Goal: Information Seeking & Learning: Learn about a topic

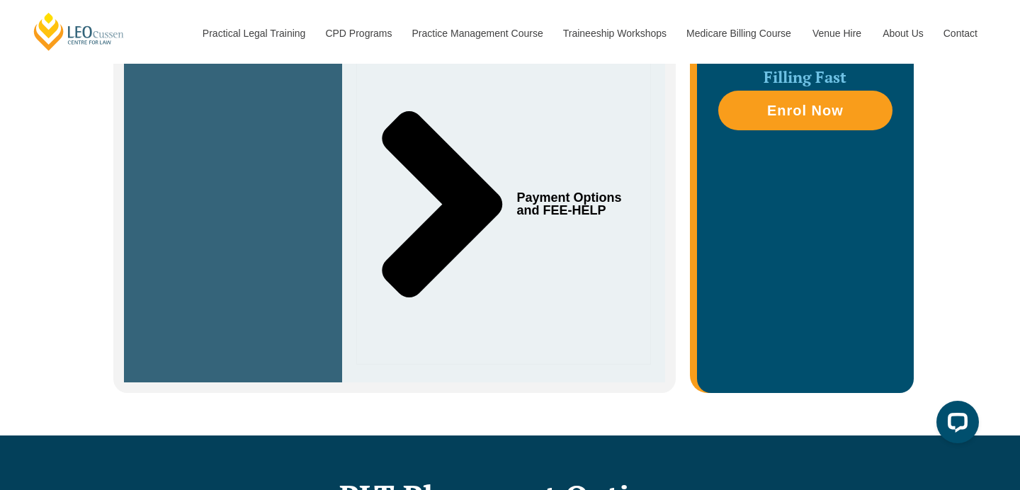
scroll to position [742, 0]
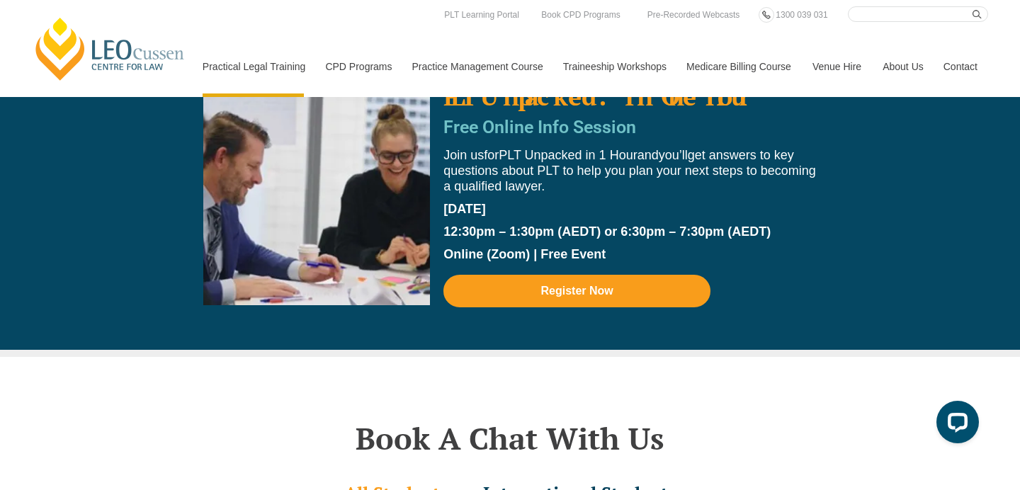
scroll to position [3987, 0]
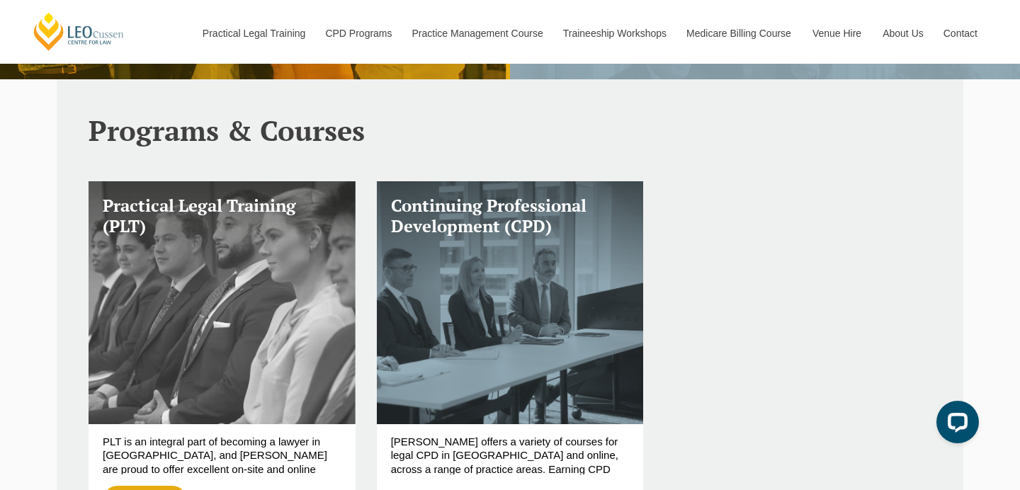
scroll to position [441, 0]
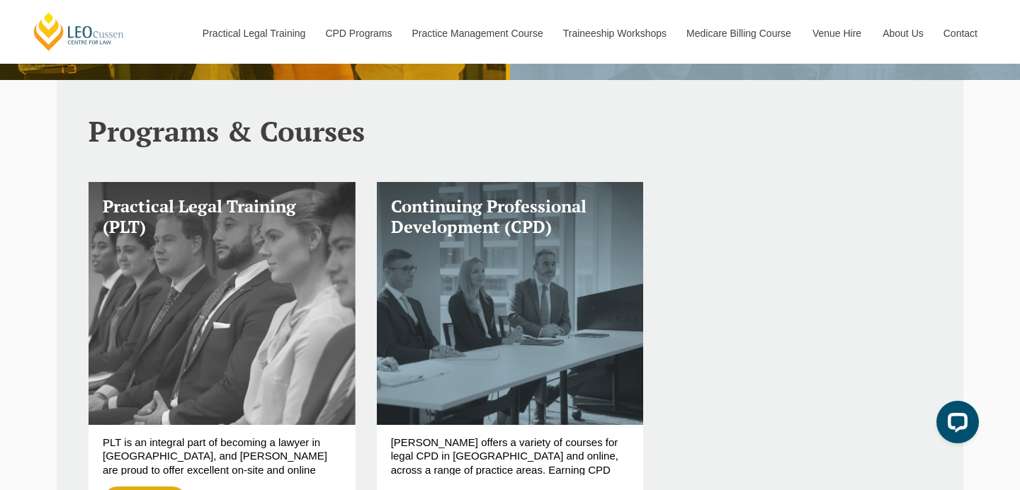
click at [335, 359] on link "Practical Legal Training (PLT)" at bounding box center [222, 303] width 267 height 243
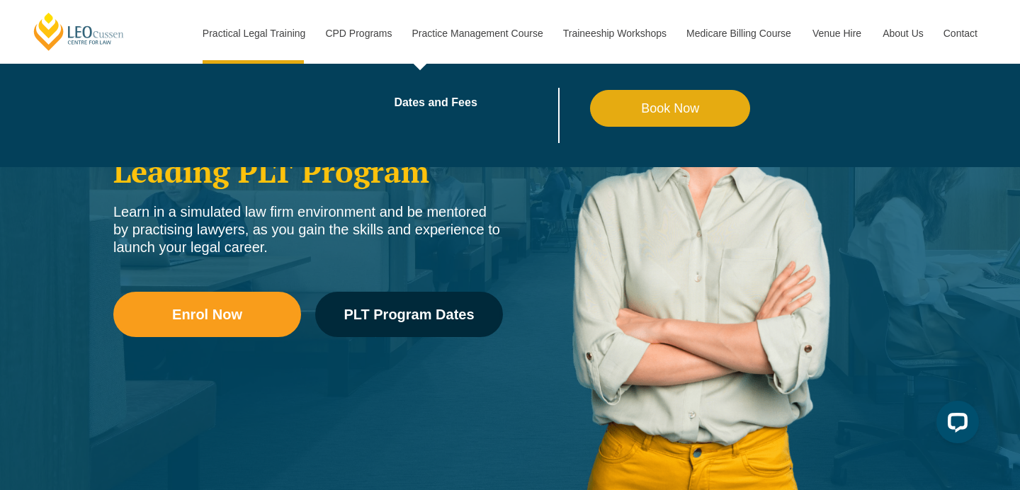
scroll to position [200, 0]
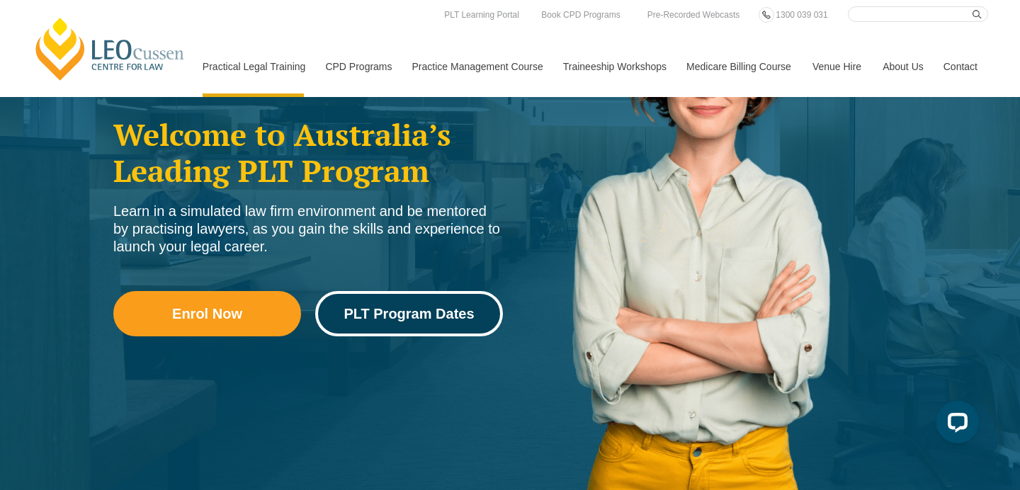
click at [400, 318] on span "PLT Program Dates" at bounding box center [409, 314] width 130 height 14
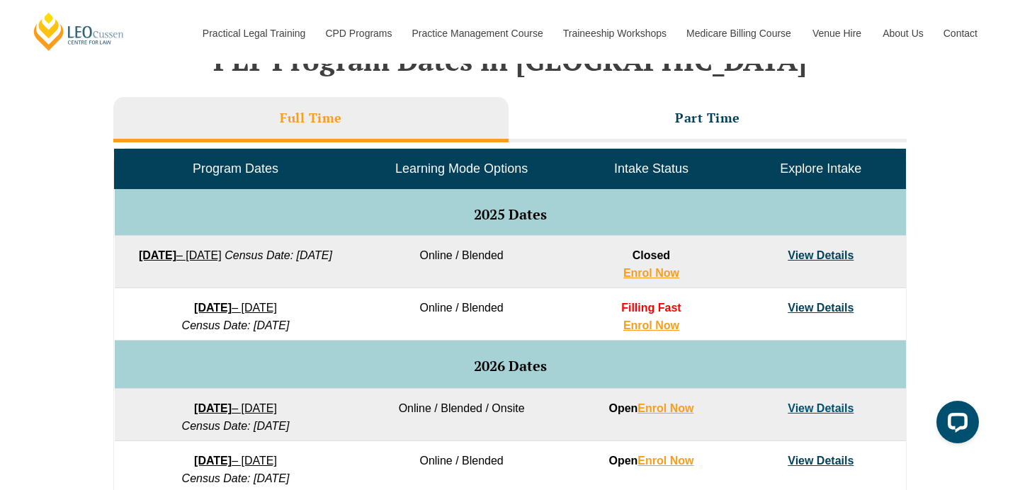
scroll to position [626, 0]
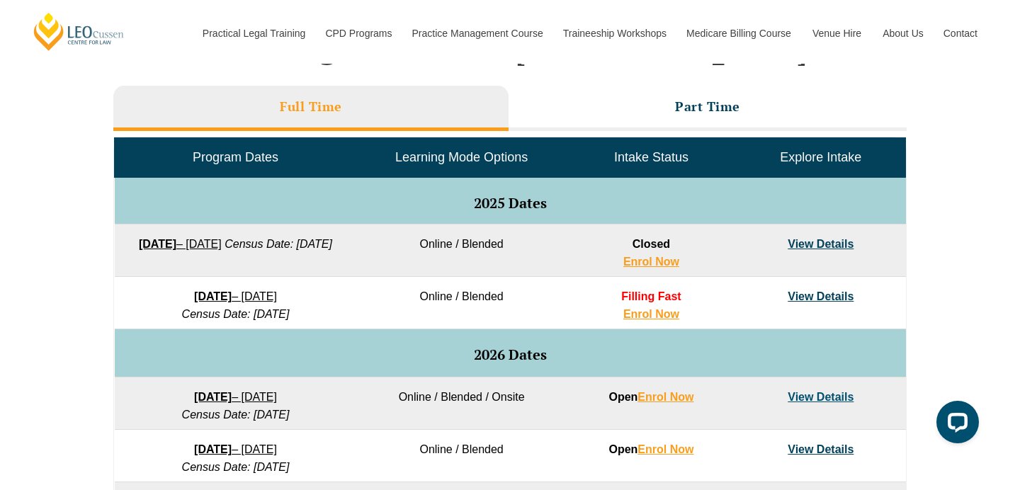
click at [825, 302] on link "View Details" at bounding box center [821, 296] width 66 height 12
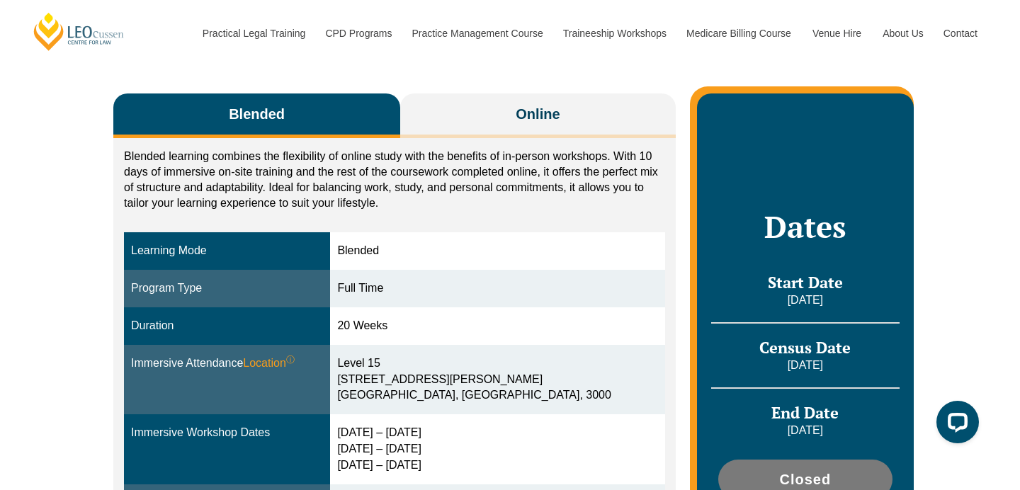
scroll to position [220, 0]
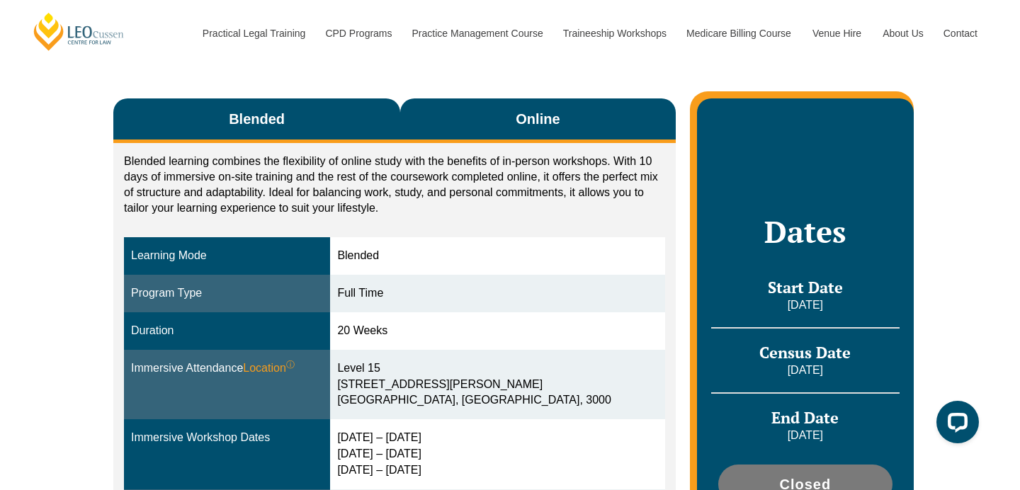
click at [531, 125] on span "Online" at bounding box center [538, 119] width 44 height 20
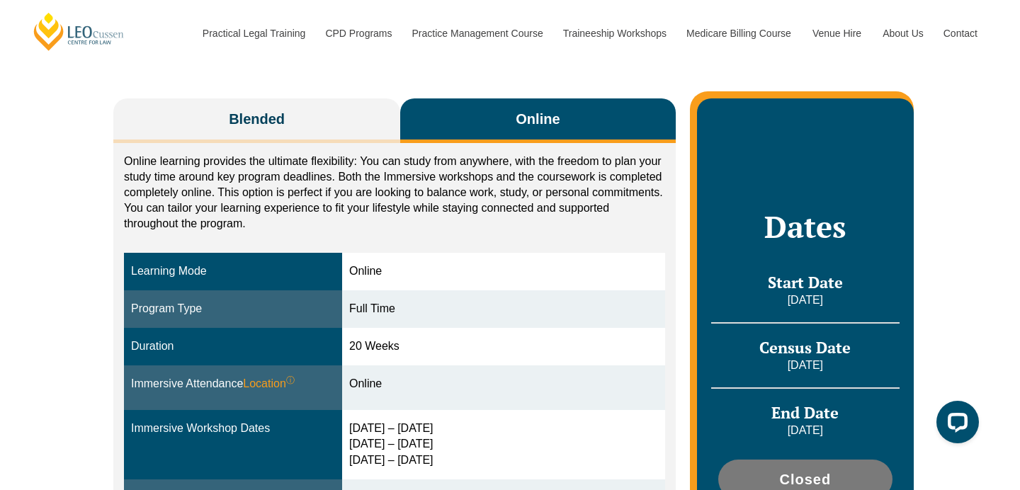
click at [531, 125] on span "Online" at bounding box center [538, 119] width 44 height 20
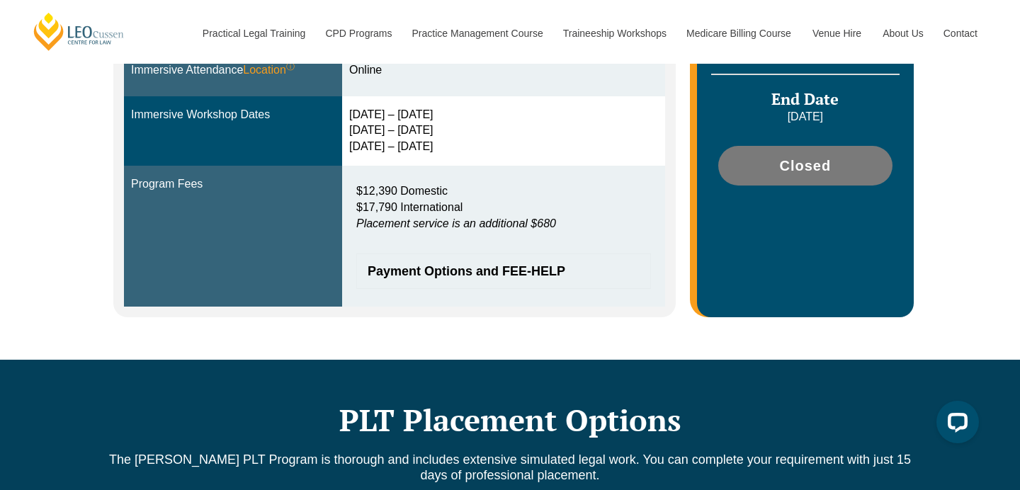
scroll to position [533, 0]
